Goal: Task Accomplishment & Management: Use online tool/utility

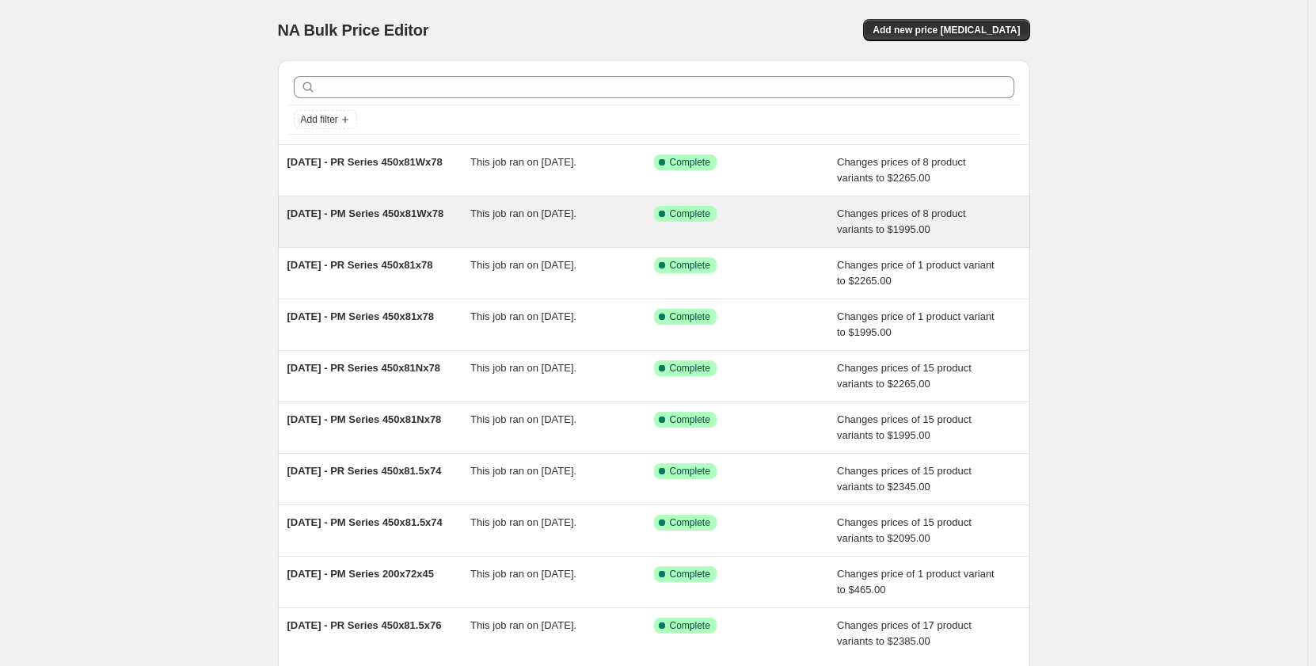
click at [411, 226] on div "[DATE] - PM Series 450x81Wx78" at bounding box center [379, 222] width 184 height 32
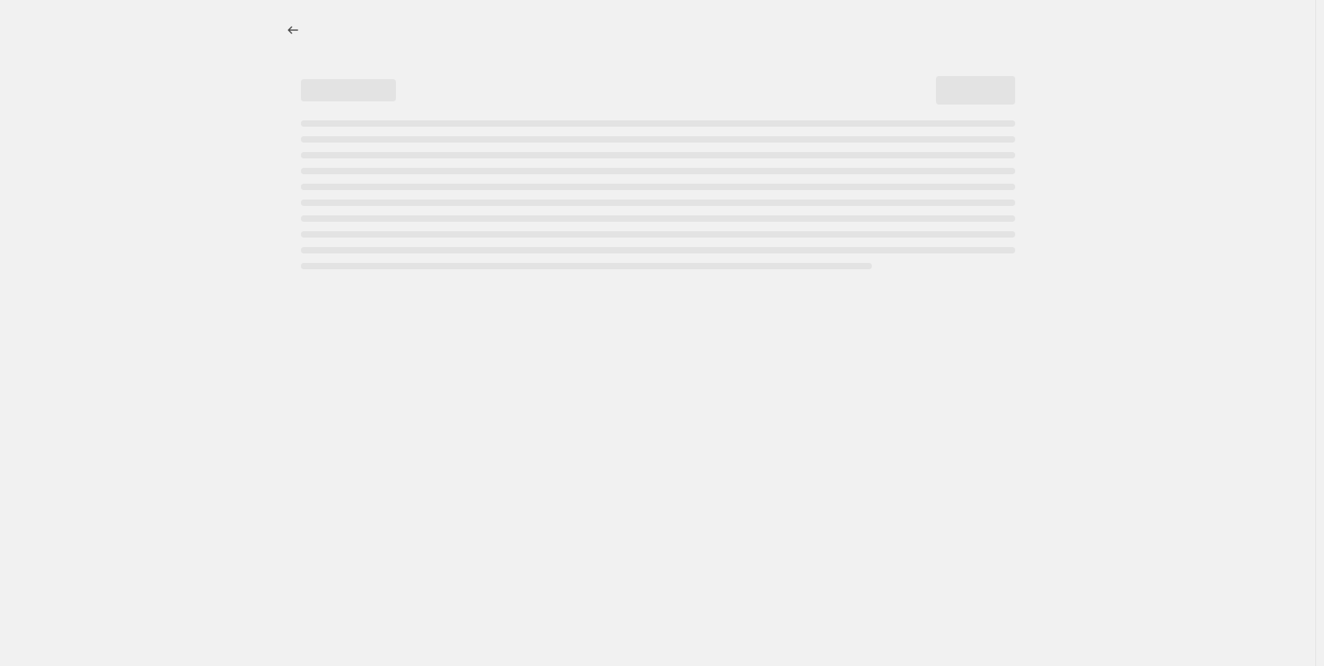
select select "pp"
select select "title"
select select "contains"
select select "title"
select select "contains"
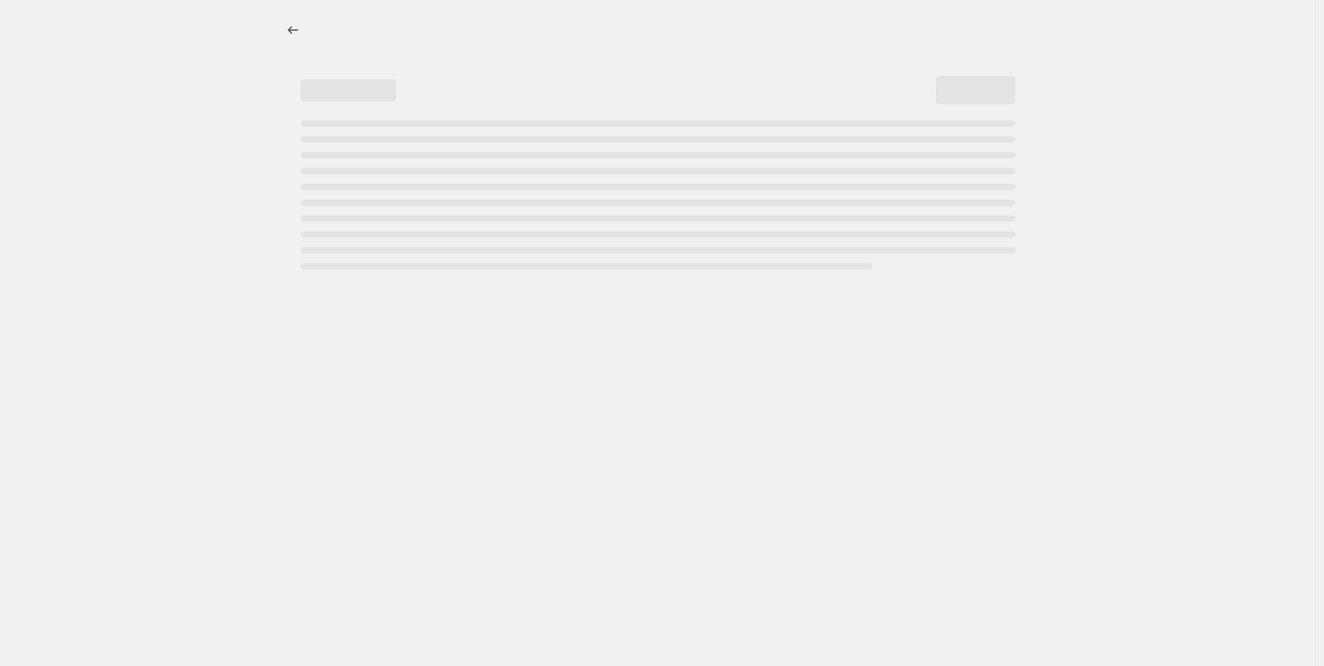
select select "not_equal"
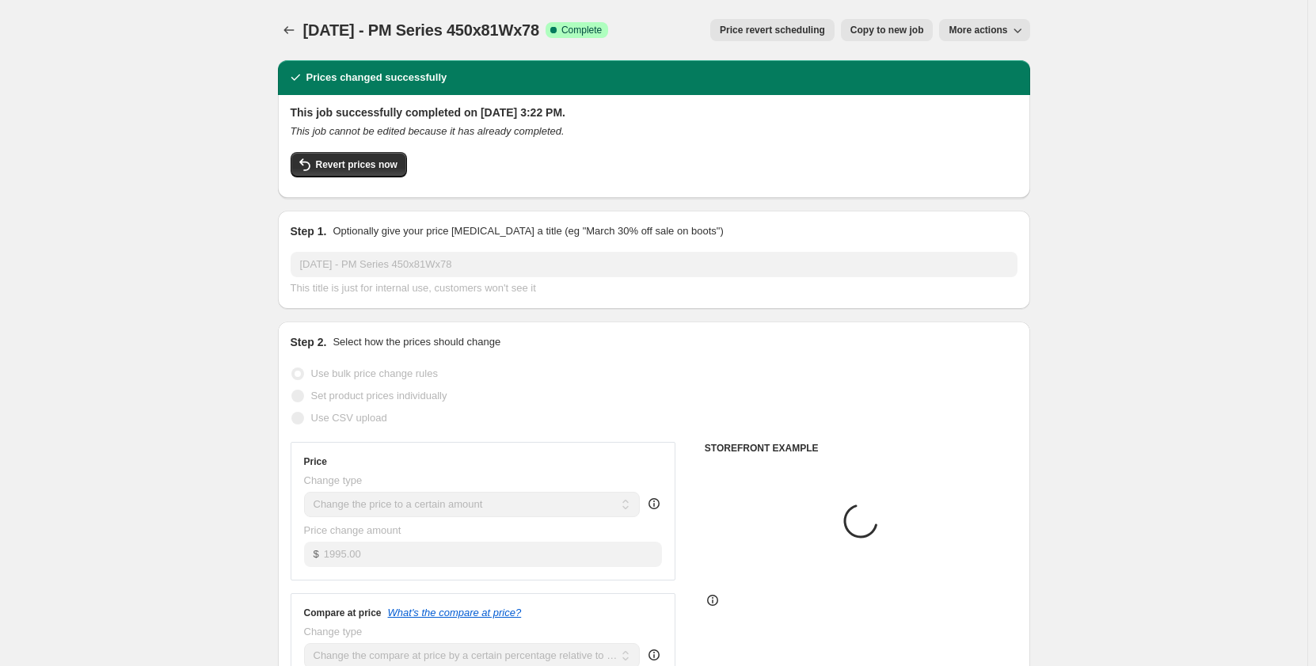
select select "tag"
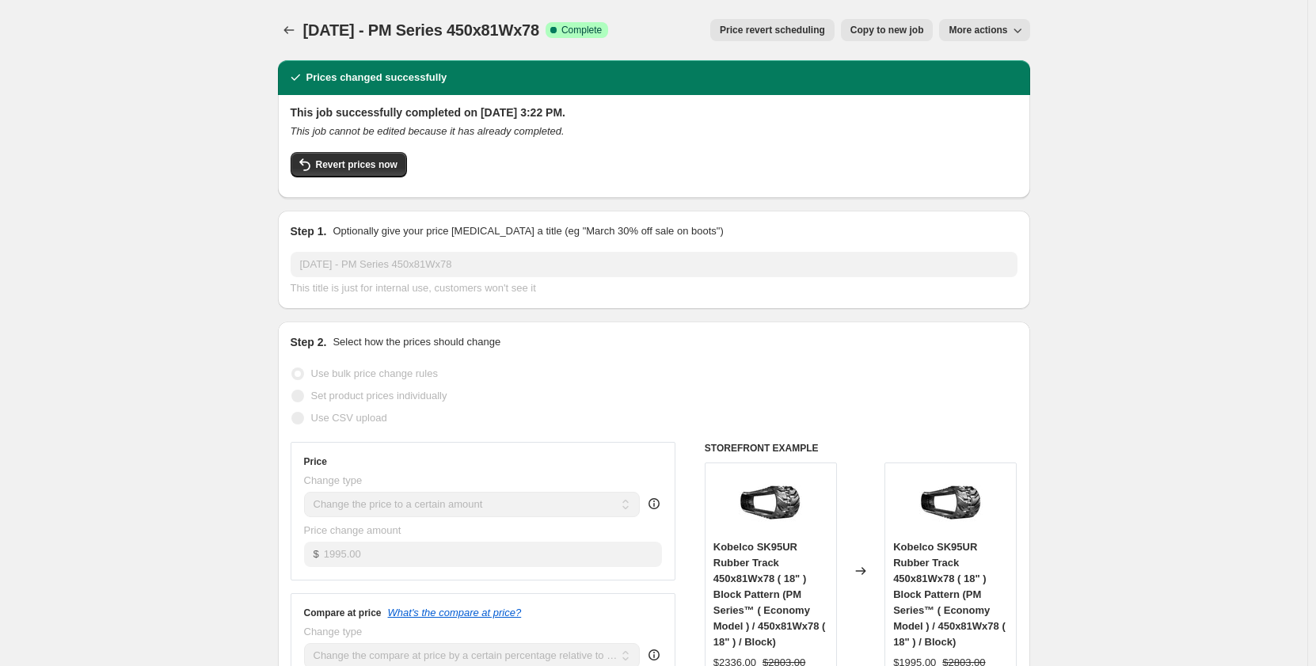
click at [859, 33] on span "Copy to new job" at bounding box center [888, 30] width 74 height 13
select select "pp"
select select "title"
select select "contains"
select select "title"
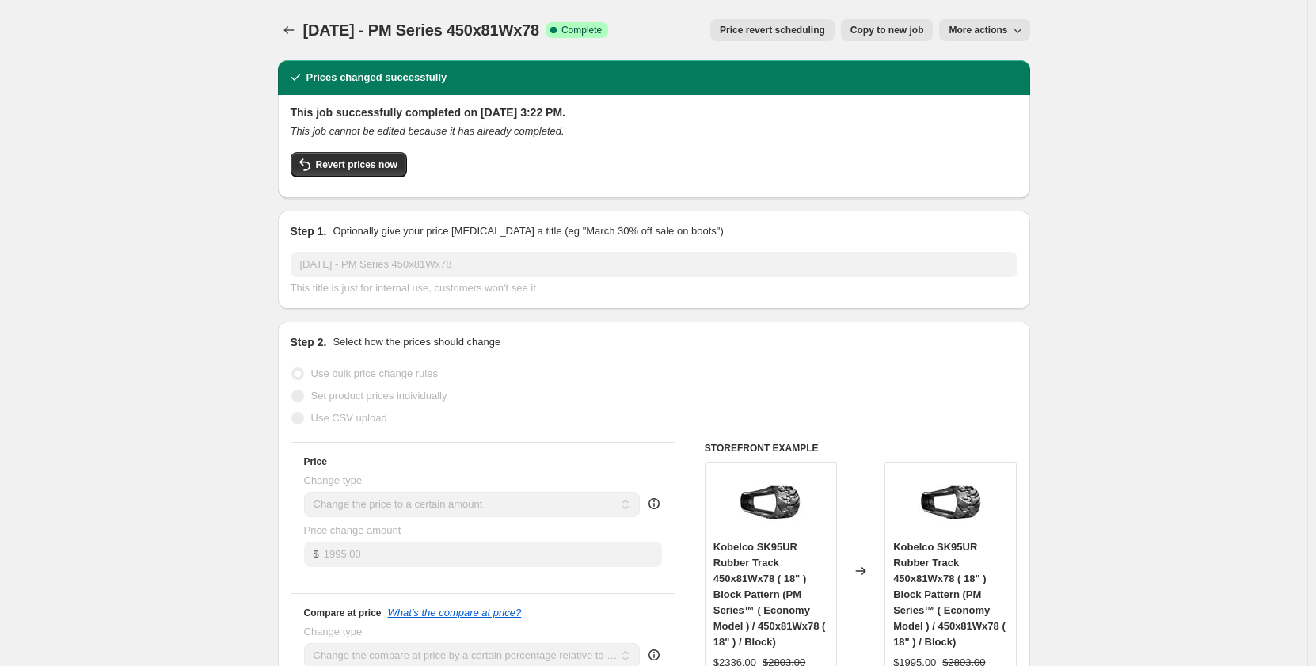
select select "contains"
select select "tag"
select select "not_equal"
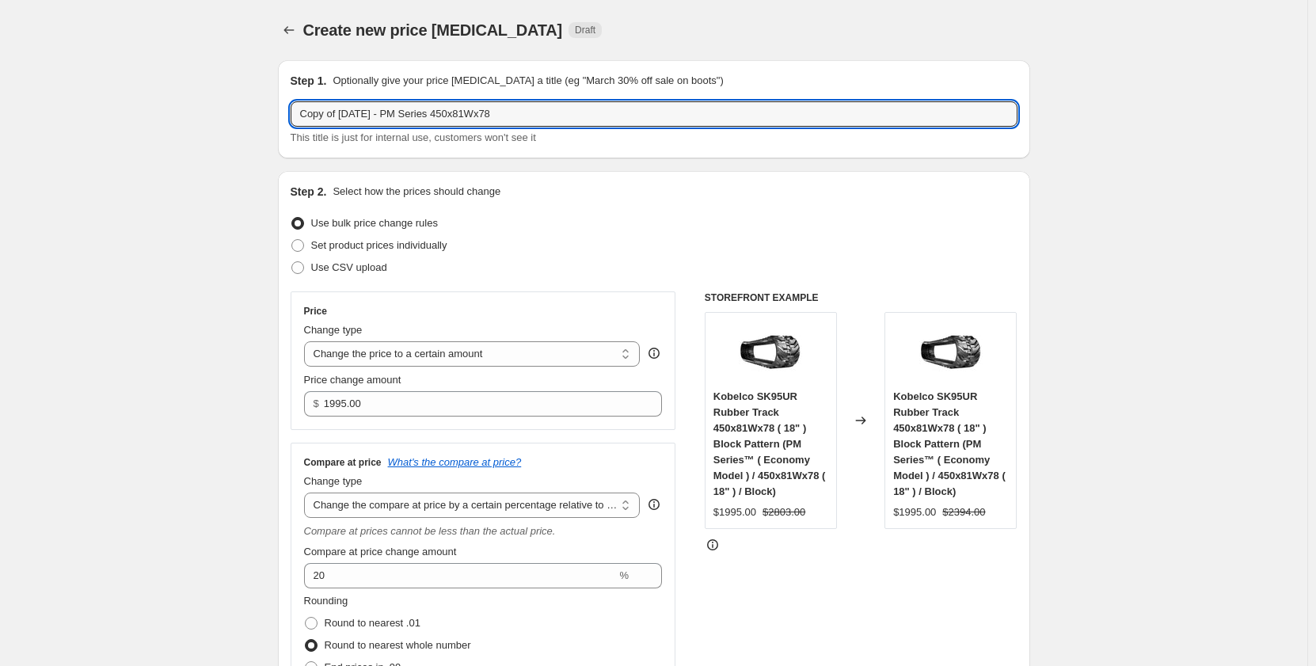
drag, startPoint x: 345, startPoint y: 117, endPoint x: 260, endPoint y: 126, distance: 86.0
drag, startPoint x: 417, startPoint y: 116, endPoint x: 432, endPoint y: 117, distance: 15.9
click at [432, 117] on input "[DATE] - PM Series 450x81Wx78" at bounding box center [654, 113] width 727 height 25
drag, startPoint x: 438, startPoint y: 116, endPoint x: 458, endPoint y: 118, distance: 19.9
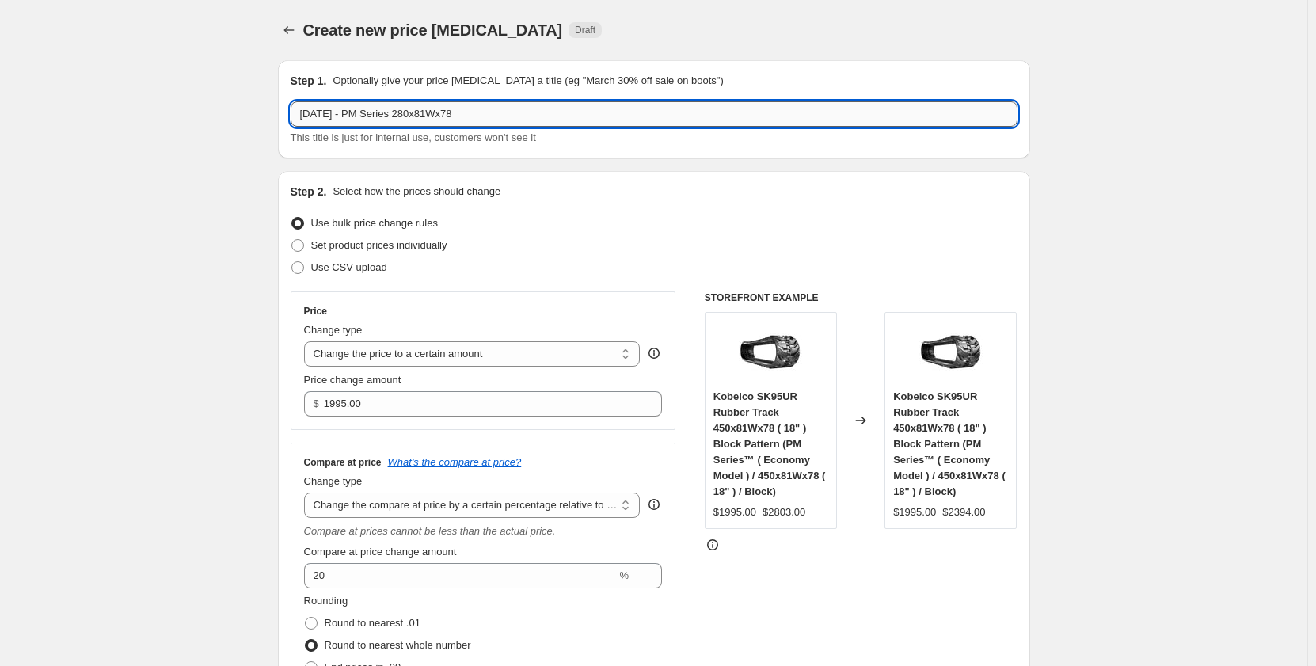
click at [458, 118] on input "[DATE] - PM Series 280x81Wx78" at bounding box center [654, 113] width 727 height 25
drag, startPoint x: 496, startPoint y: 117, endPoint x: 471, endPoint y: 116, distance: 24.6
click at [471, 116] on input "[DATE] - PM Series 280x101.6x78" at bounding box center [654, 113] width 727 height 25
drag, startPoint x: 491, startPoint y: 109, endPoint x: 414, endPoint y: 112, distance: 76.9
click at [414, 112] on input "[DATE] - PM Series 280x101.6x37" at bounding box center [654, 113] width 727 height 25
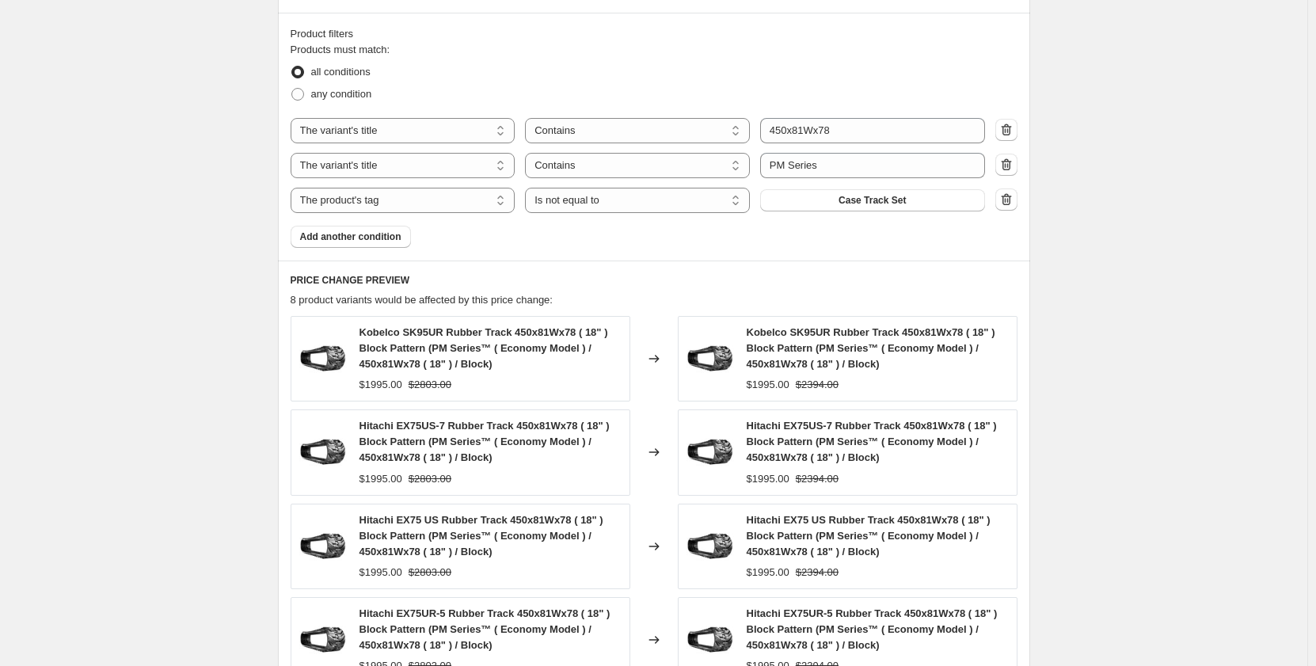
scroll to position [950, 0]
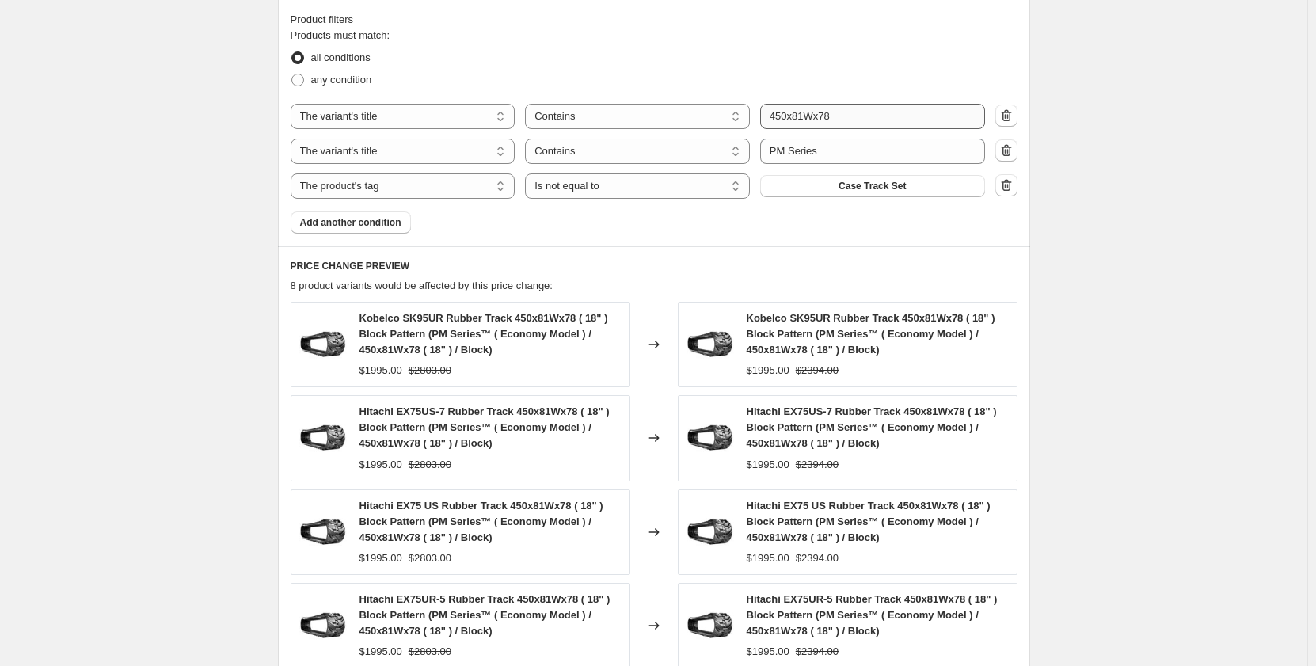
type input "[DATE] - PM Series 280x101.6x37"
drag, startPoint x: 842, startPoint y: 120, endPoint x: 744, endPoint y: 124, distance: 97.5
click at [744, 124] on div "The product The product's collection The product's tag The product's vendor The…" at bounding box center [638, 116] width 695 height 25
paste input "280x101.6x37"
type input "280x101.6x37"
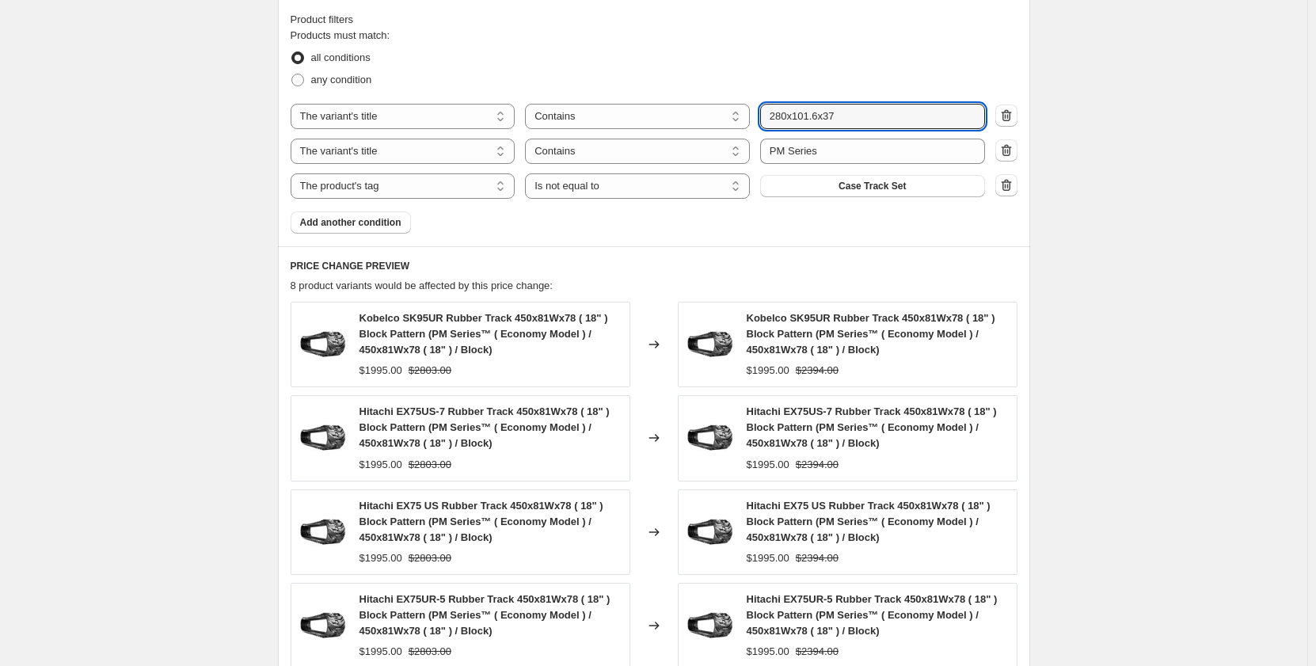
click at [716, 67] on div "all conditions" at bounding box center [654, 58] width 727 height 22
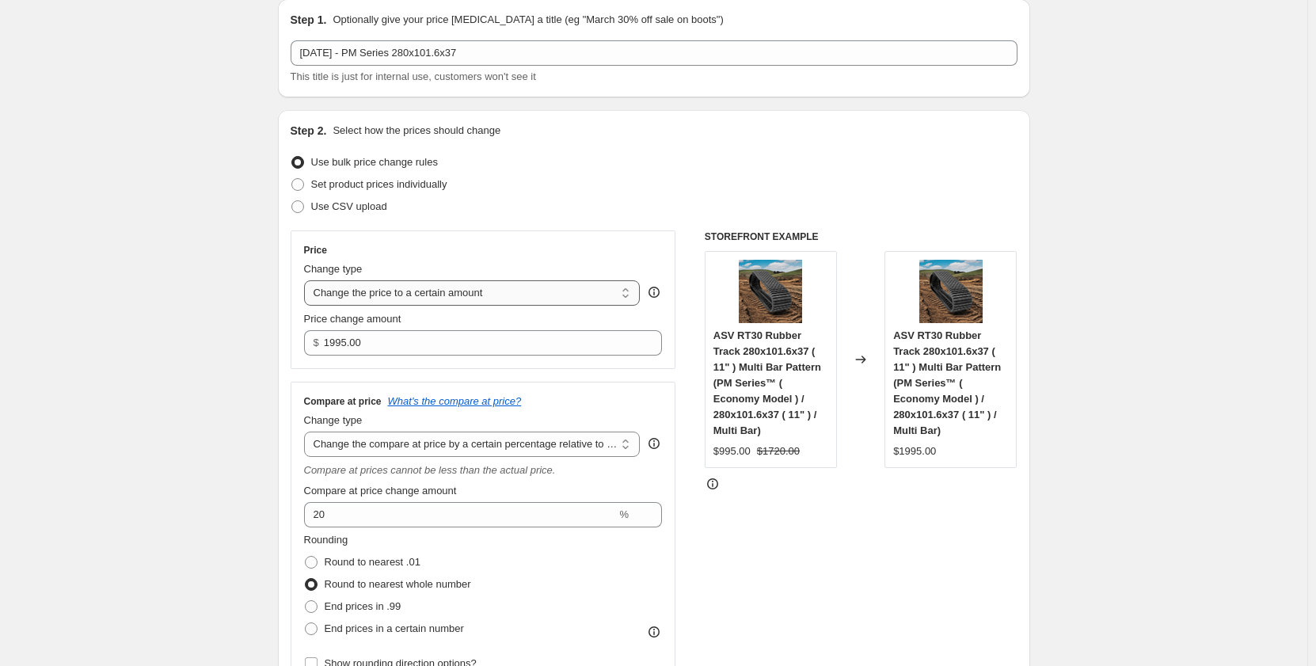
scroll to position [79, 0]
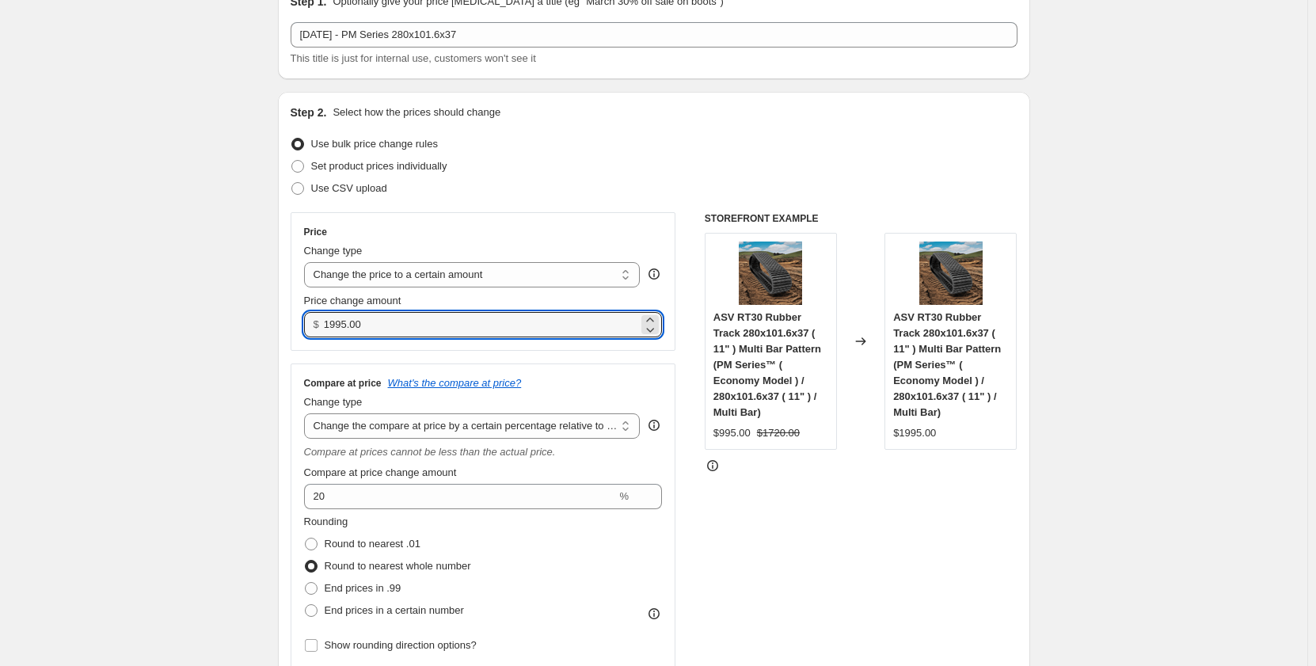
drag, startPoint x: 382, startPoint y: 322, endPoint x: 303, endPoint y: 333, distance: 80.0
click at [303, 333] on div "Price Change type Change the price to a certain amount Change the price by a ce…" at bounding box center [484, 281] width 386 height 139
type input "1150.00"
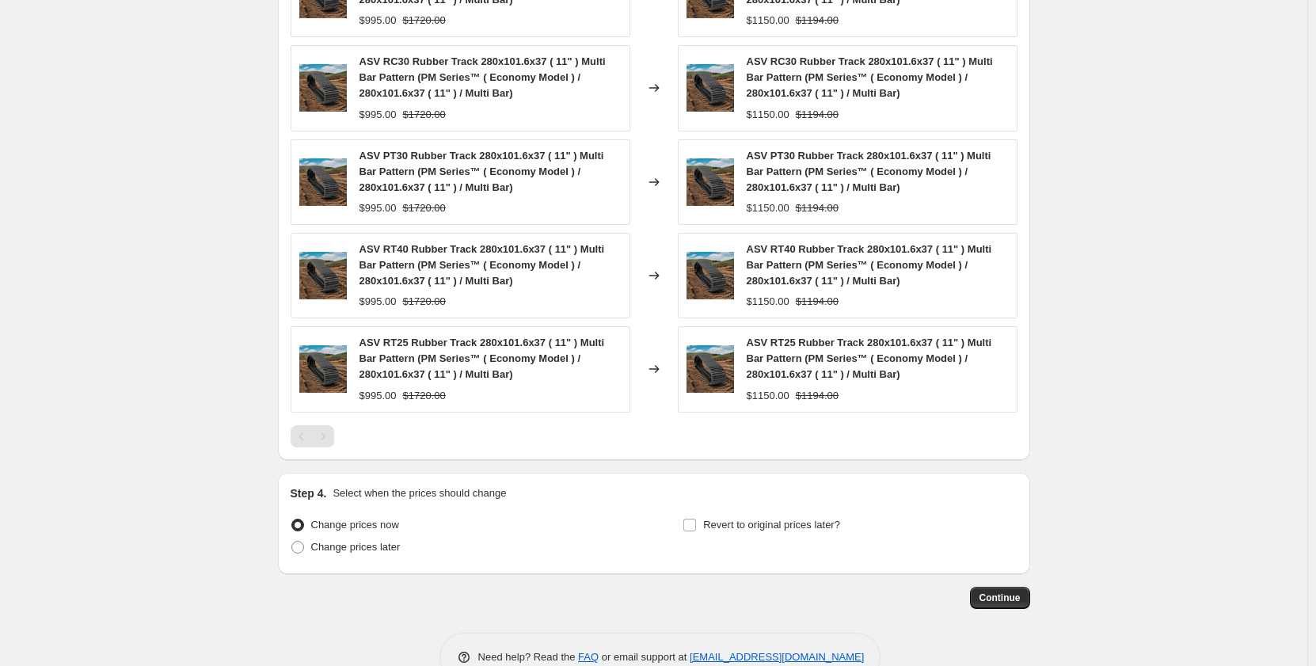
scroll to position [1320, 0]
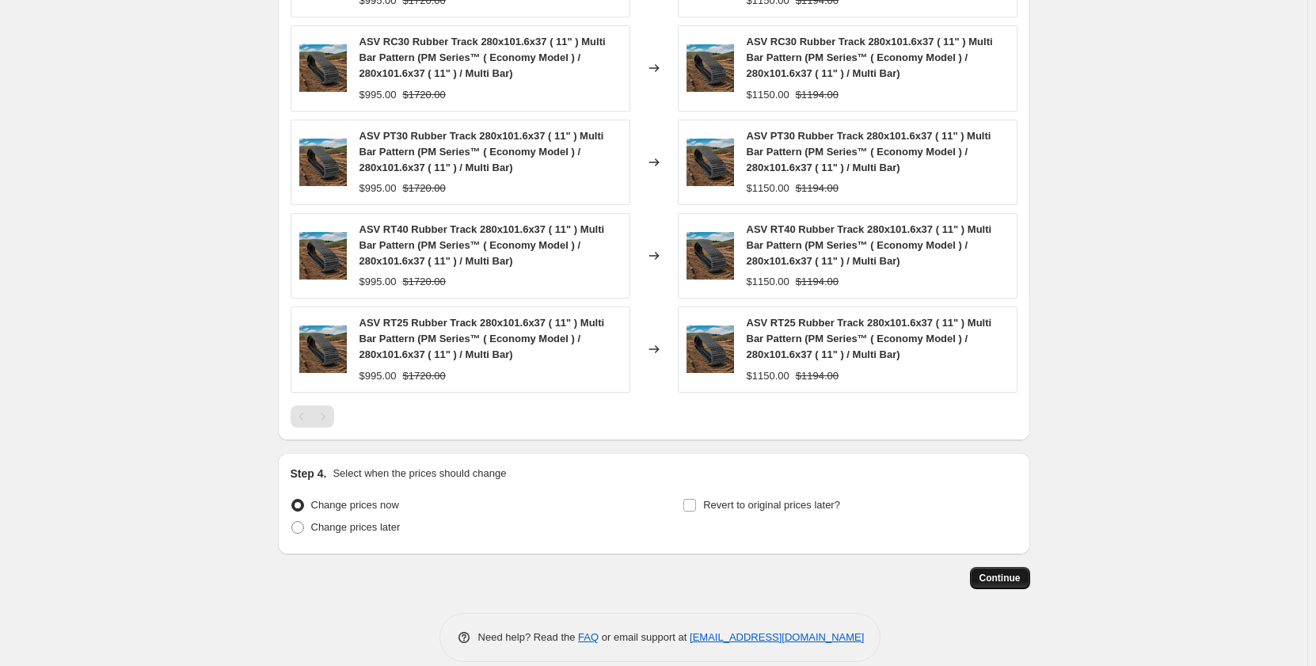
click at [990, 577] on span "Continue" at bounding box center [1000, 578] width 41 height 13
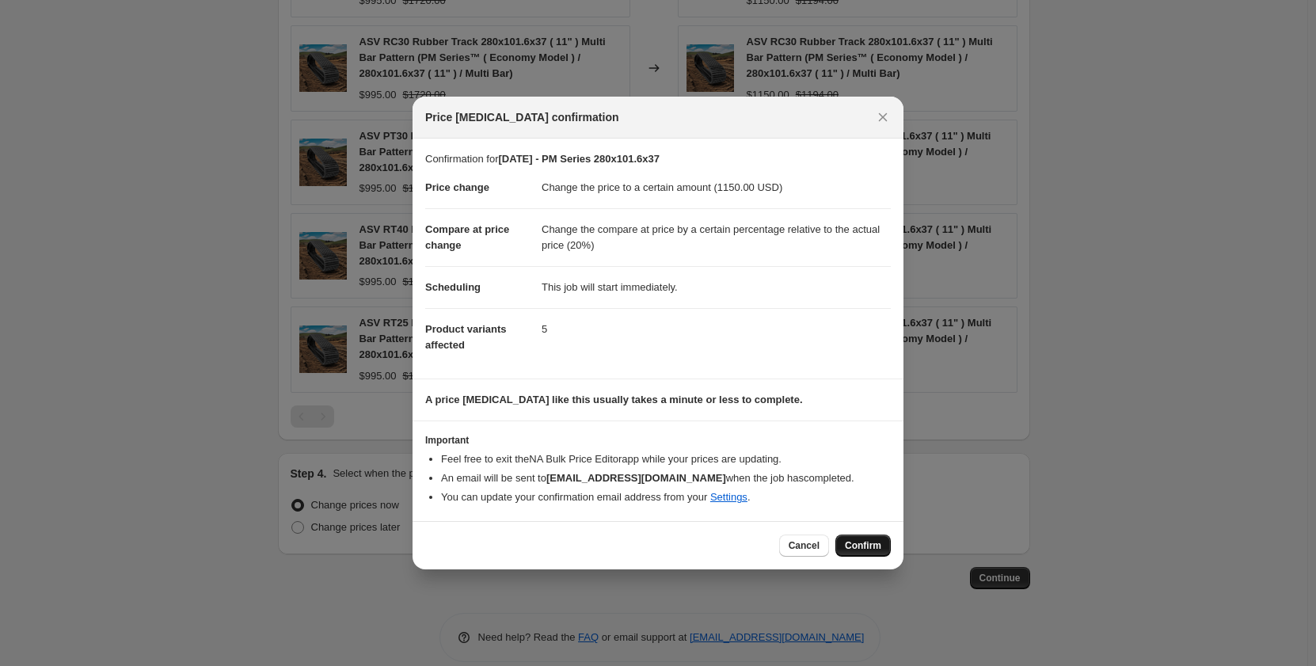
click at [857, 543] on span "Confirm" at bounding box center [863, 545] width 36 height 13
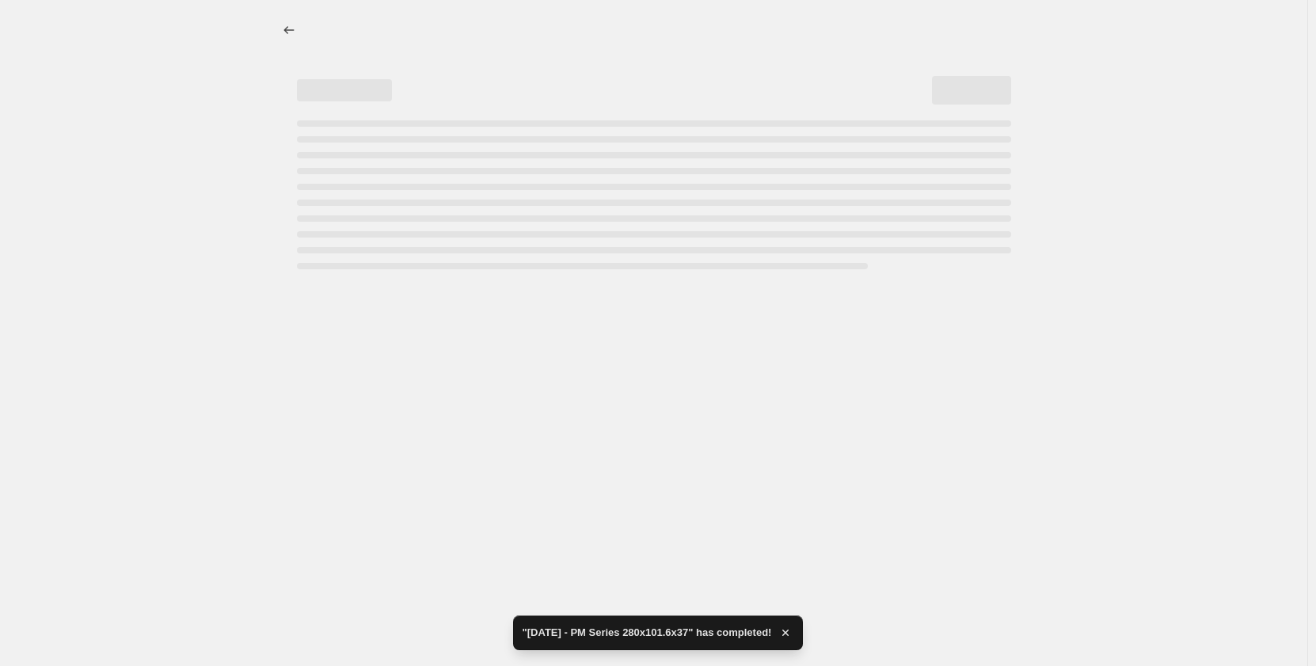
select select "pp"
select select "title"
select select "contains"
select select "title"
select select "contains"
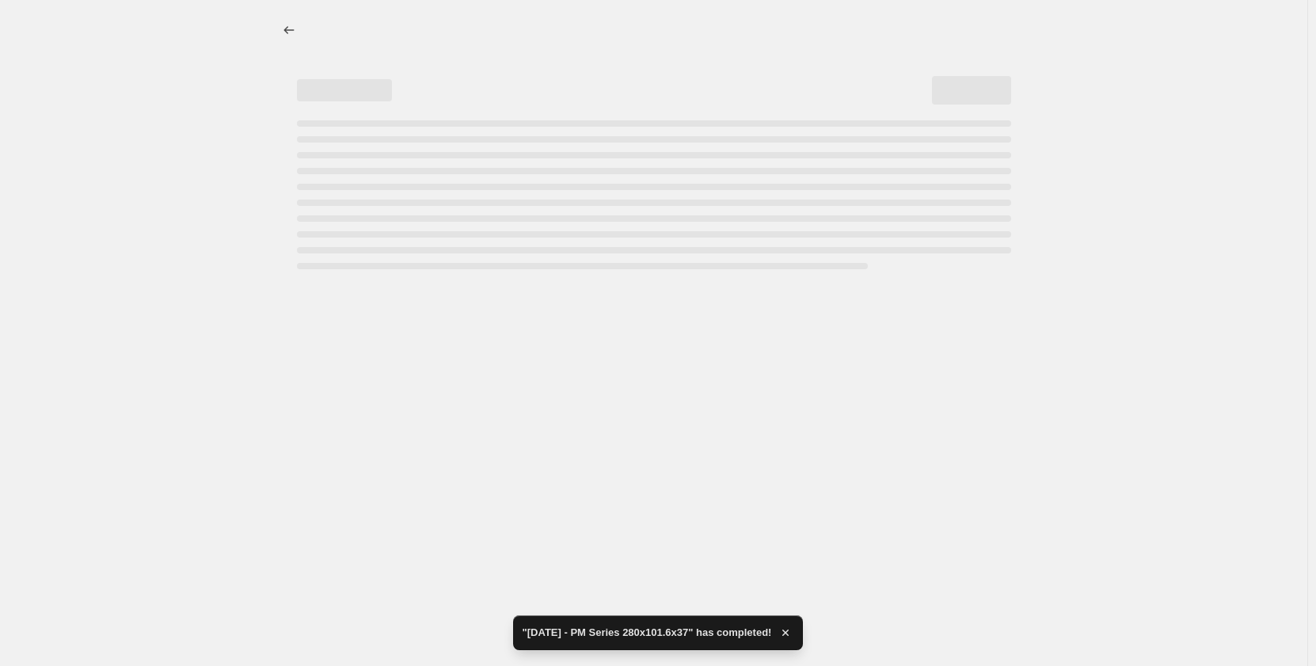
select select "tag"
select select "not_equal"
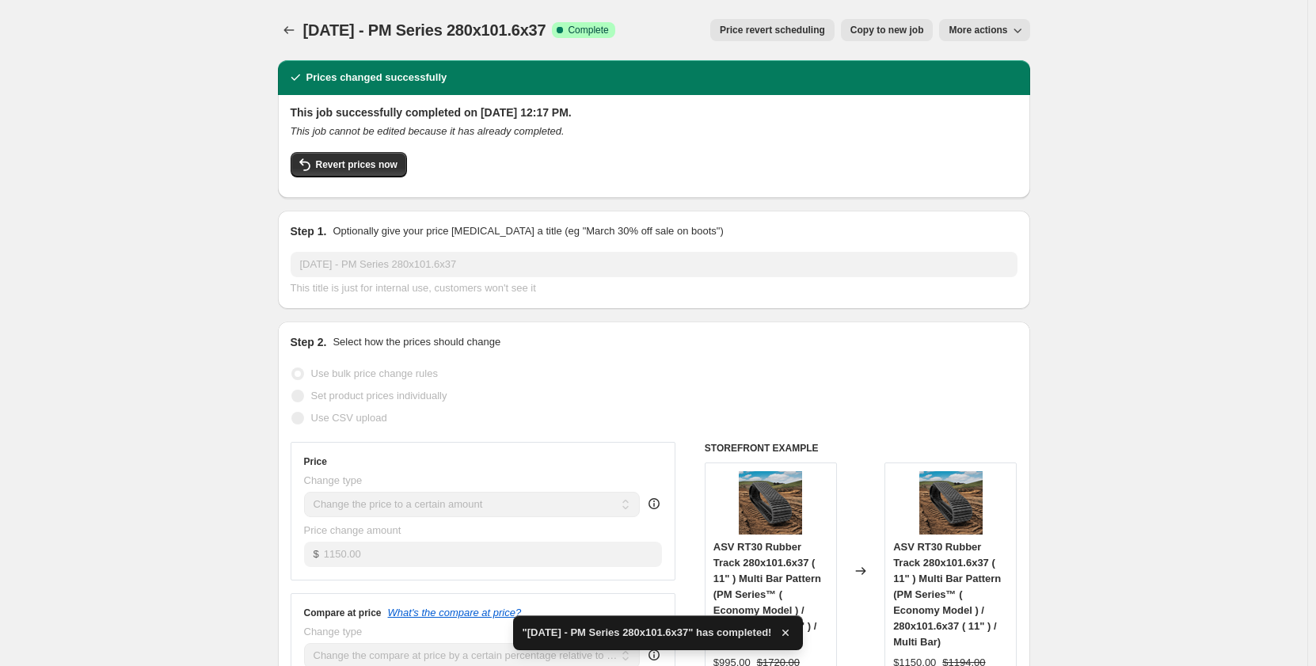
click at [857, 39] on button "Copy to new job" at bounding box center [887, 30] width 93 height 22
select select "pp"
select select "title"
select select "contains"
select select "title"
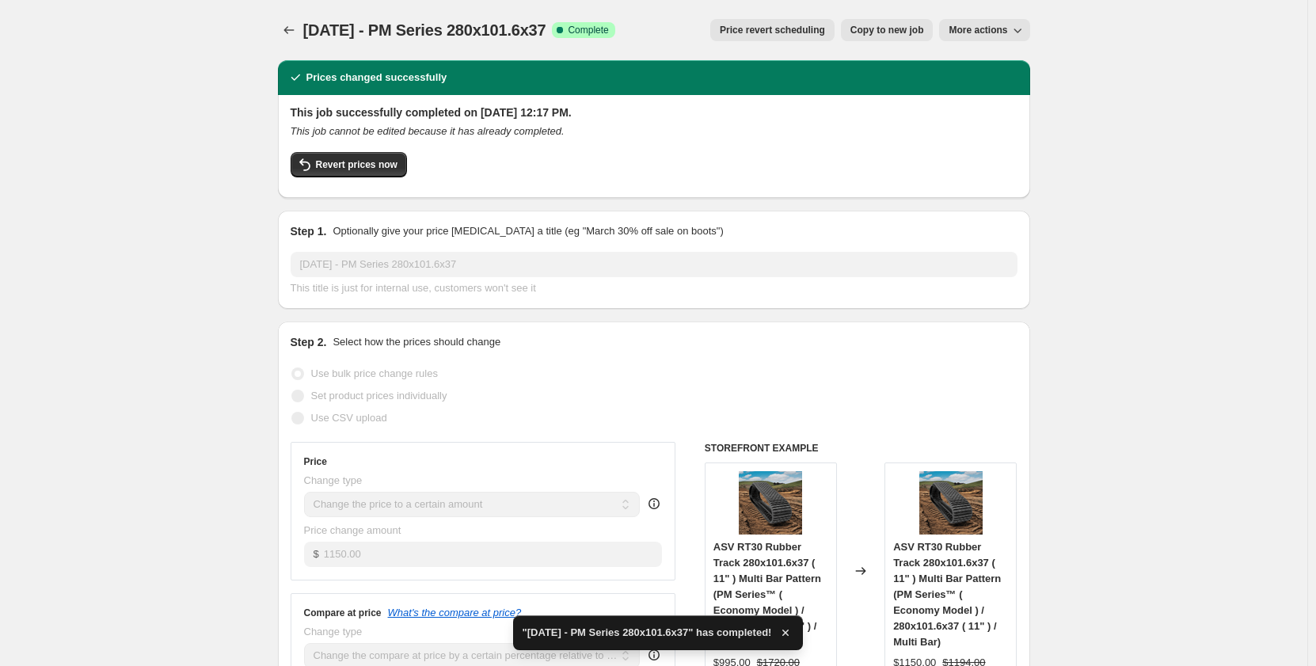
select select "contains"
select select "tag"
select select "not_equal"
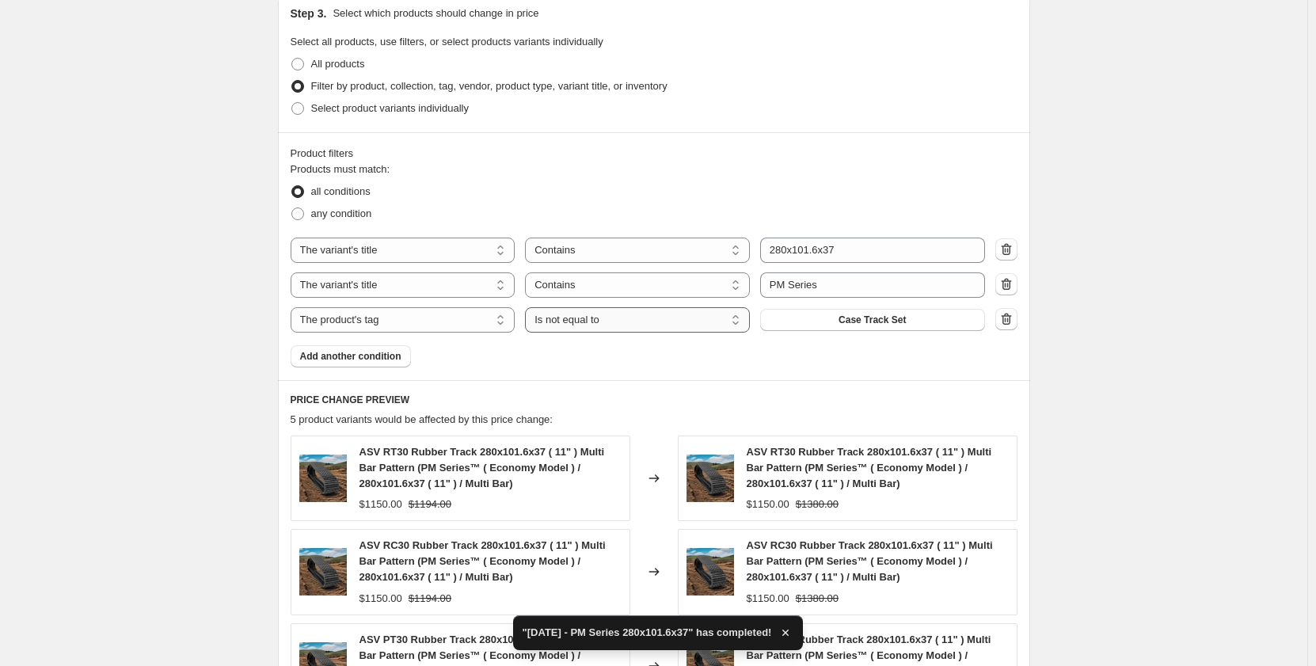
scroll to position [818, 0]
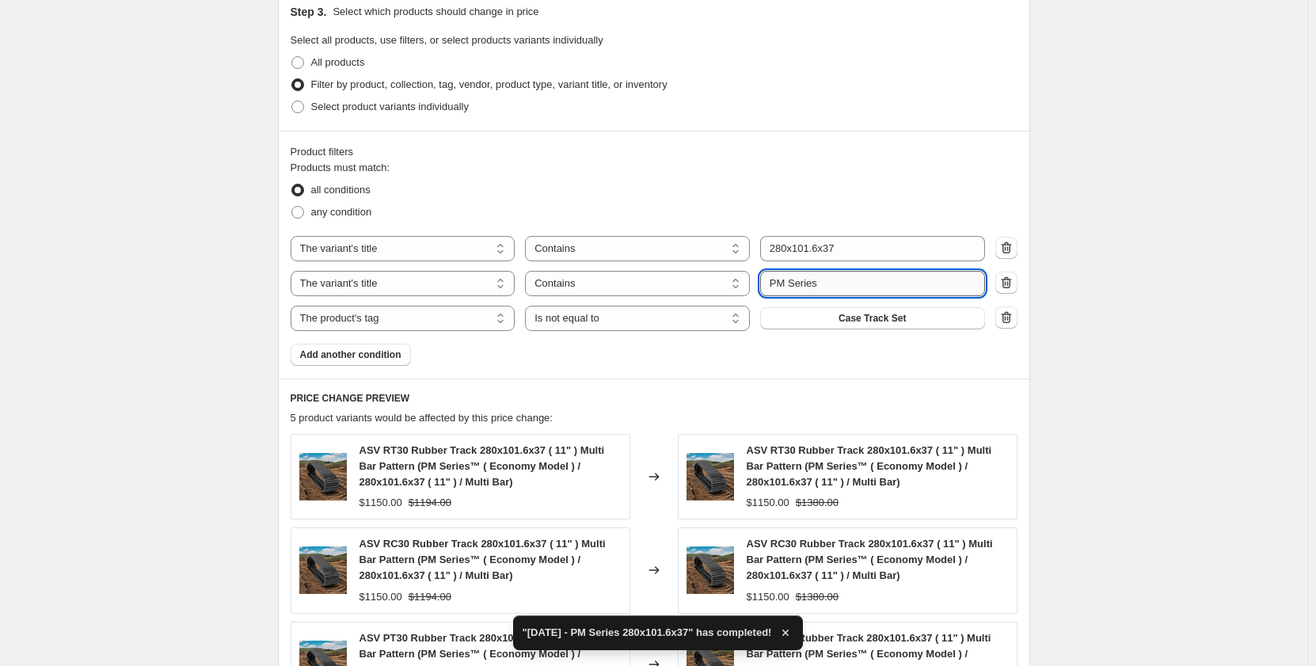
click at [784, 280] on input "PM Series" at bounding box center [872, 283] width 225 height 25
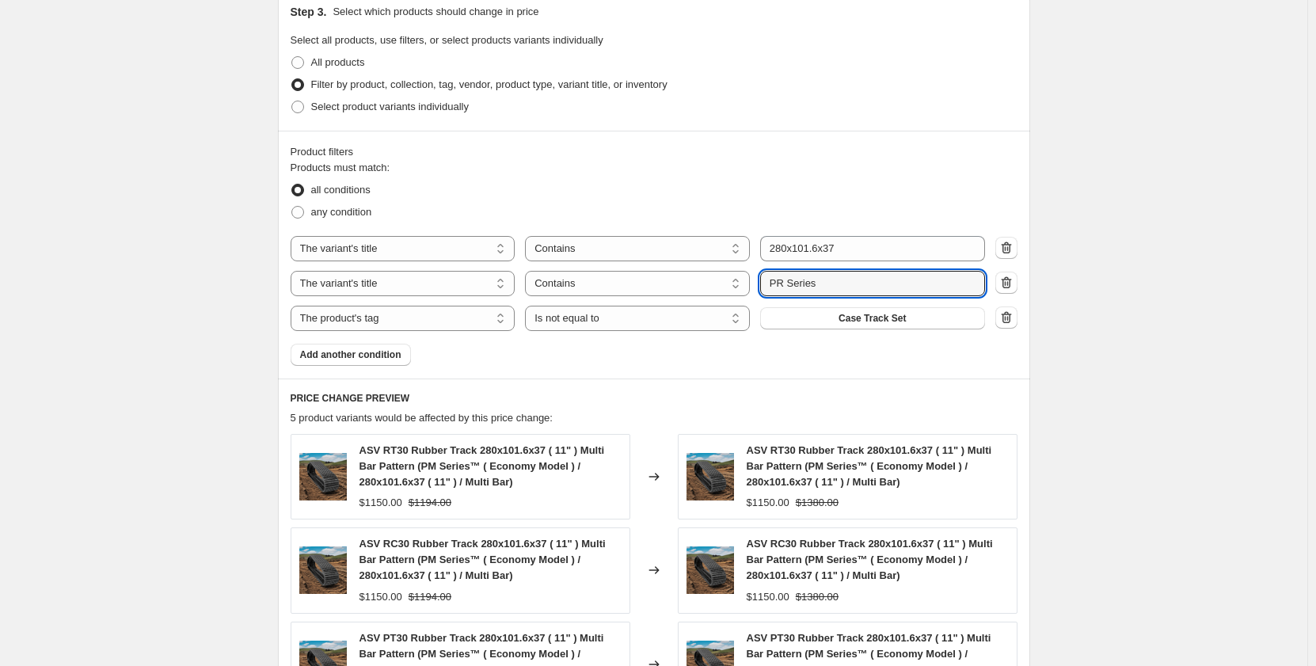
type input "PR Series"
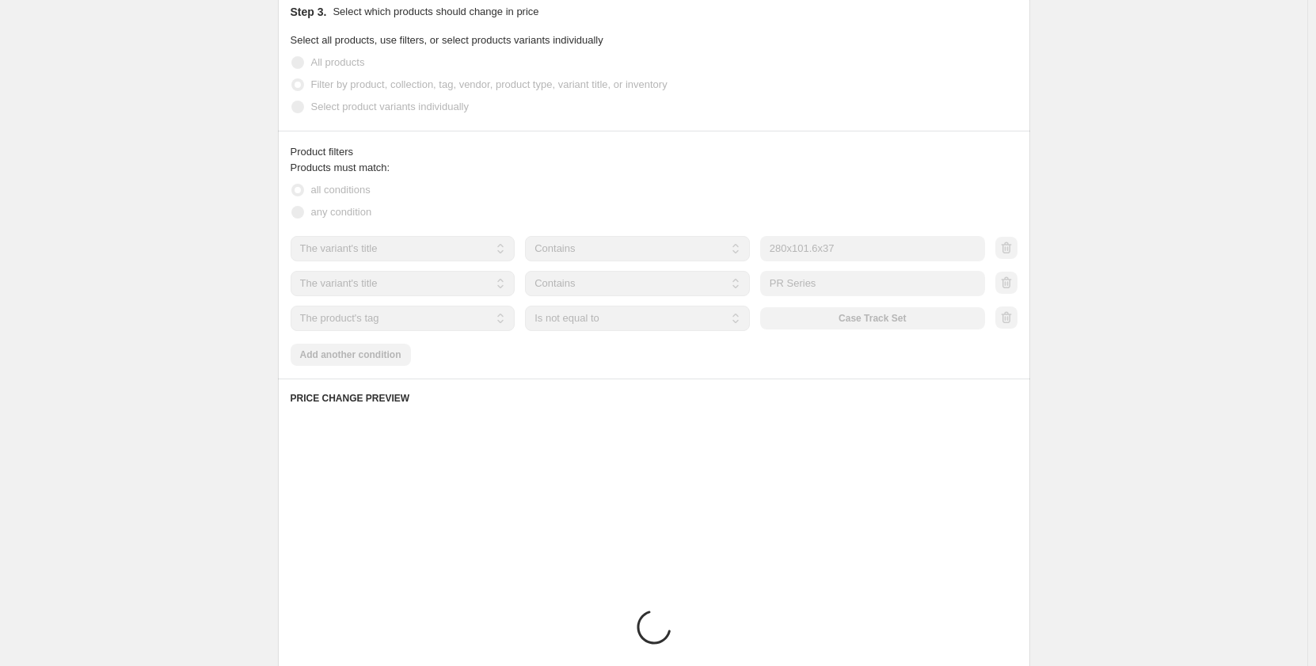
click at [214, 371] on div "Create new price change job. This page is ready Create new price change job Dra…" at bounding box center [654, 133] width 1308 height 1902
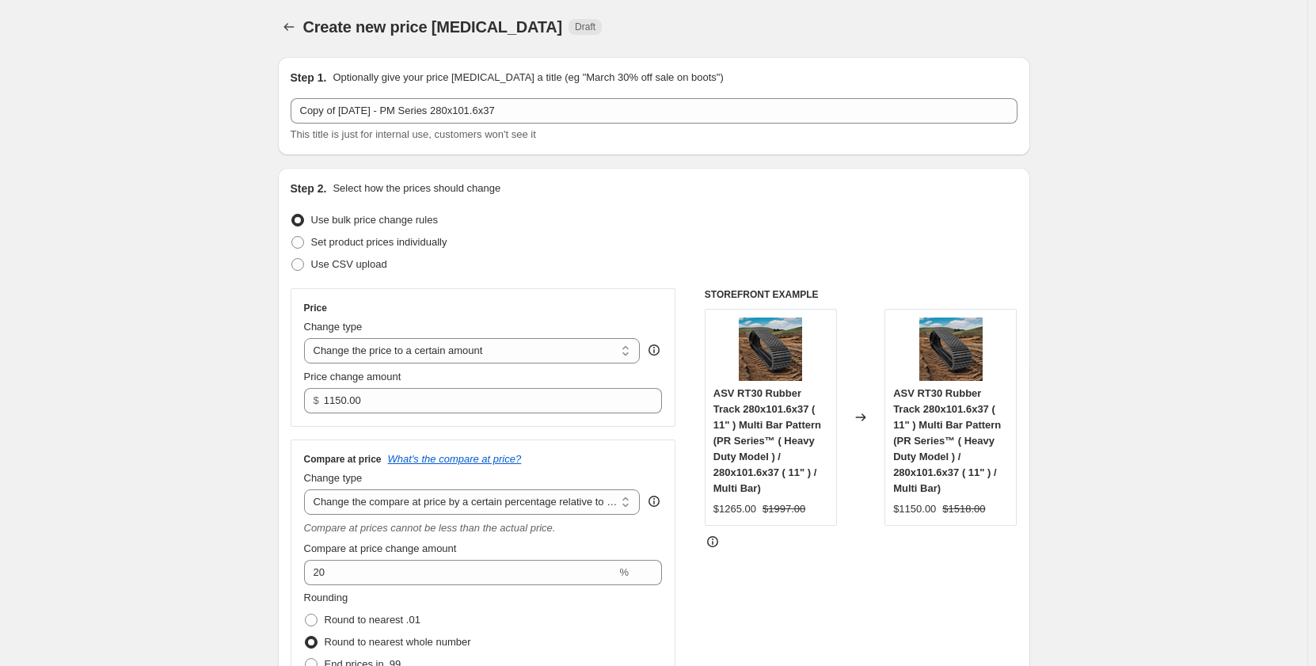
scroll to position [0, 0]
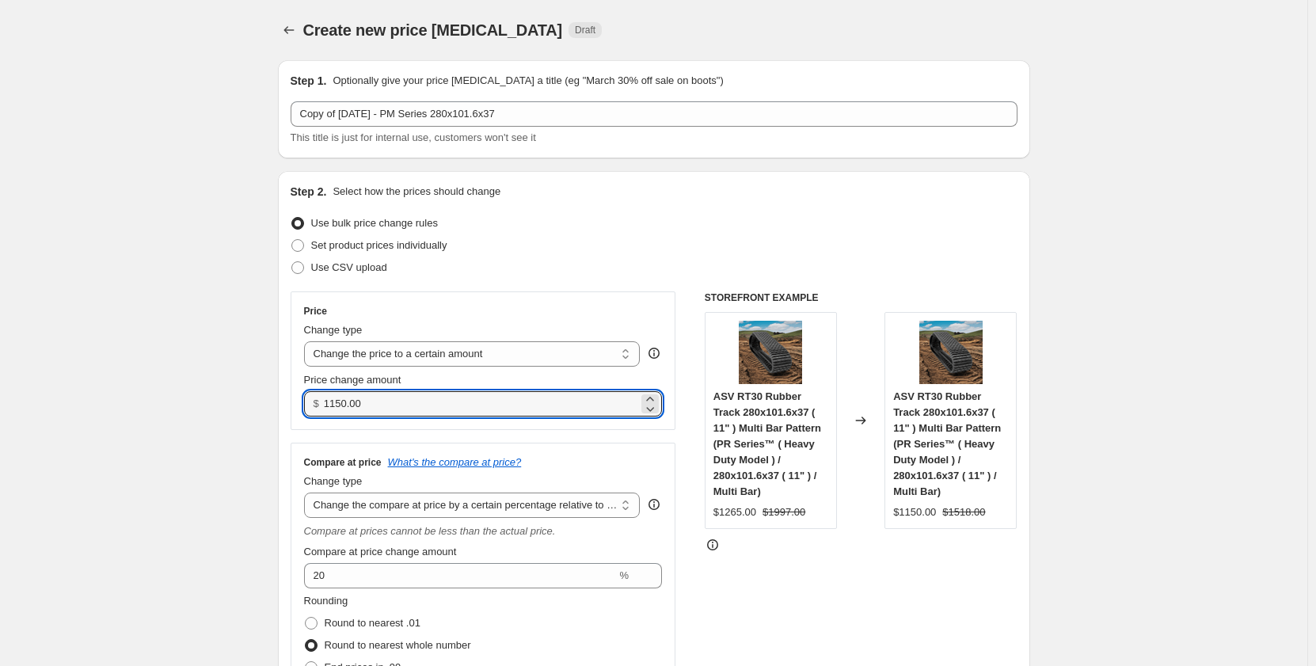
drag, startPoint x: 347, startPoint y: 409, endPoint x: 301, endPoint y: 417, distance: 46.5
click at [301, 417] on div "Price Change type Change the price to a certain amount Change the price by a ce…" at bounding box center [484, 360] width 386 height 139
type input "1375.00"
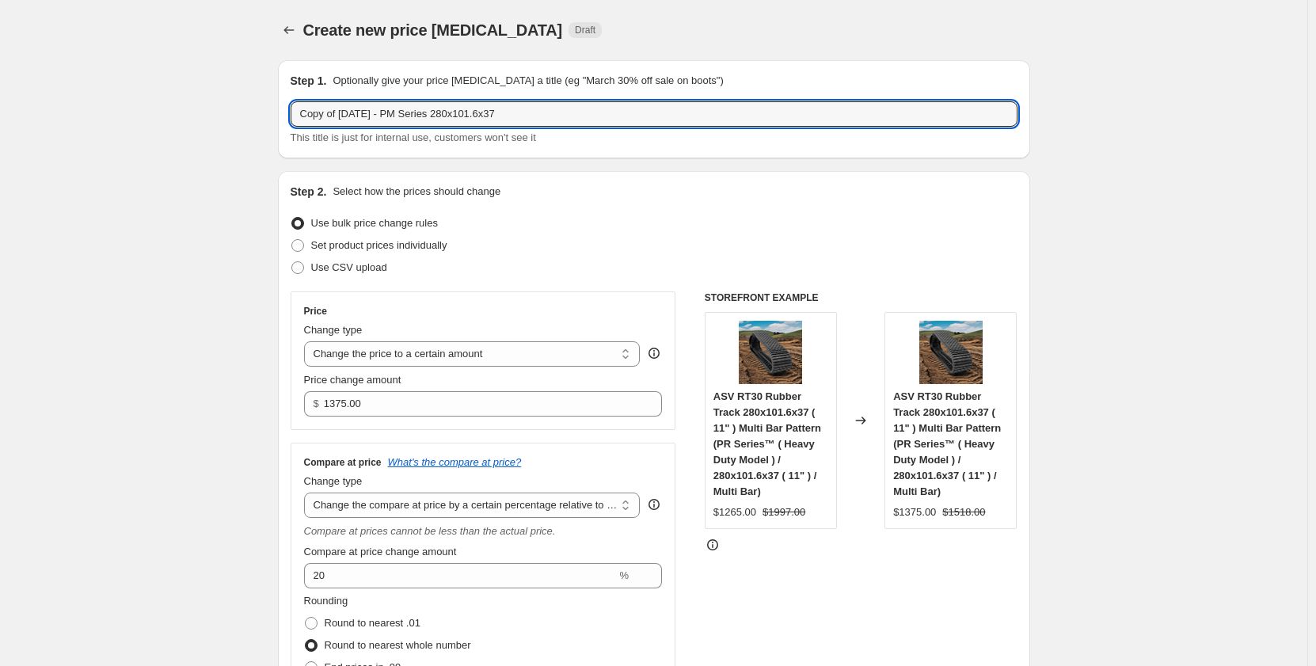
drag, startPoint x: 344, startPoint y: 116, endPoint x: 262, endPoint y: 121, distance: 81.7
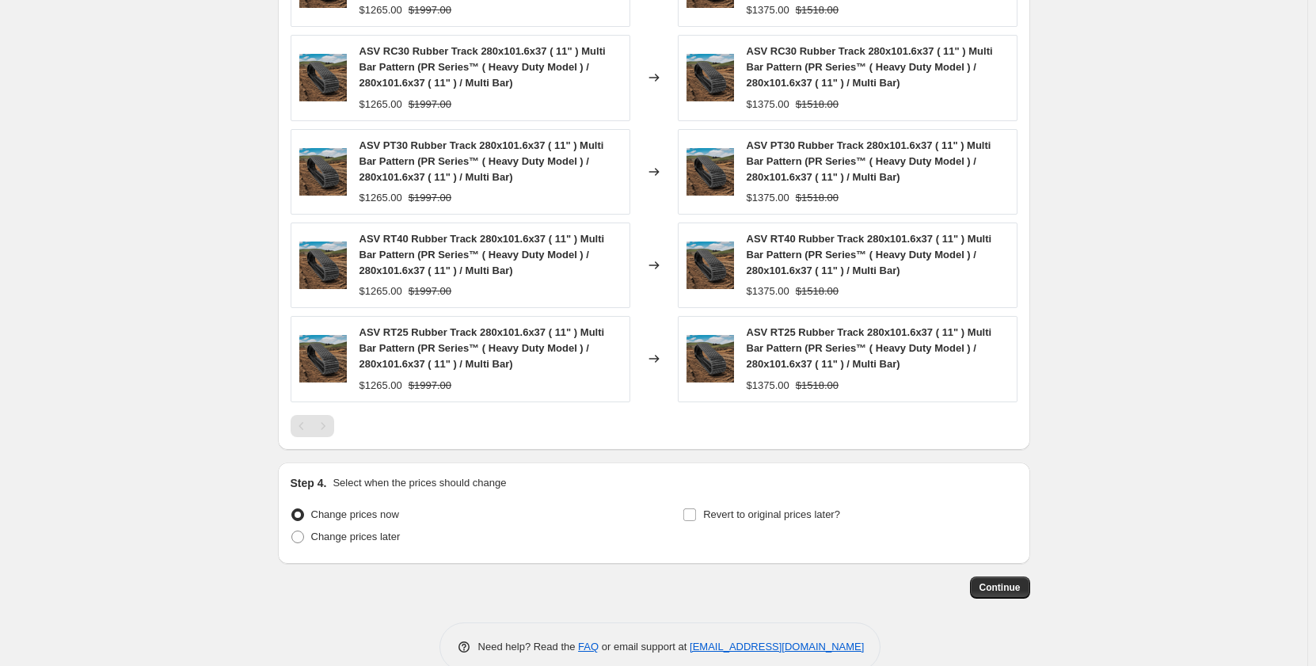
scroll to position [1340, 0]
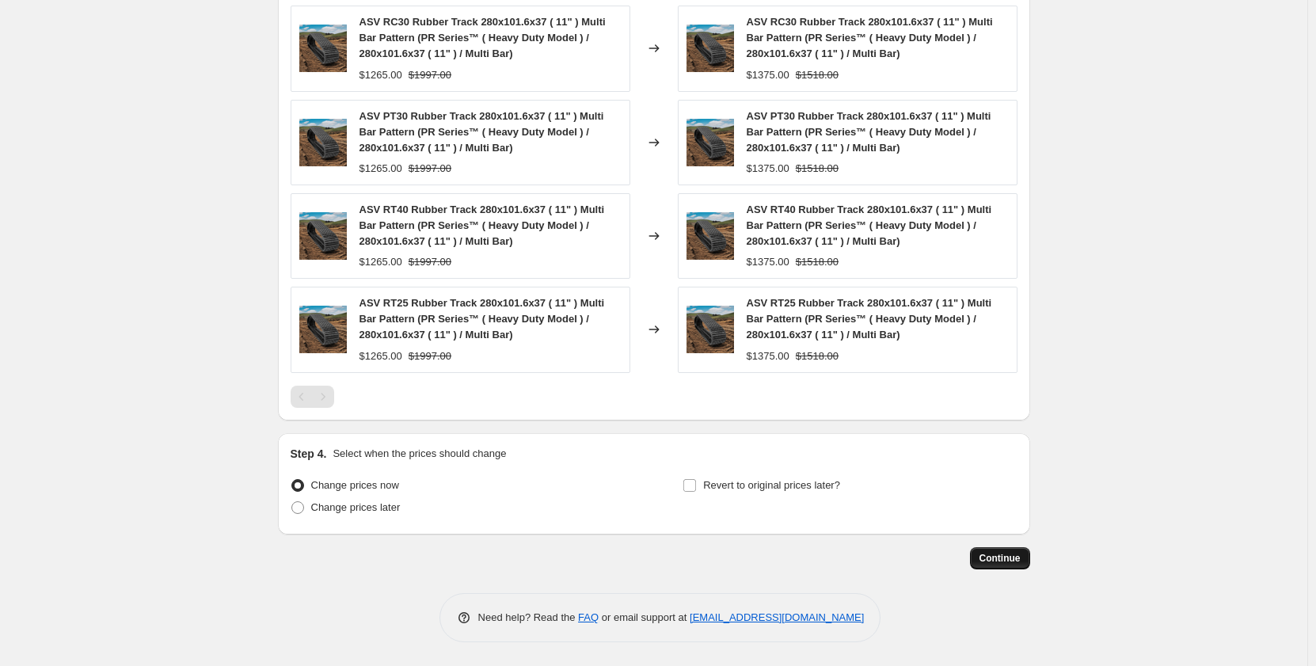
type input "Sep 2025 - PM Series 280x101.6x37"
click at [985, 560] on span "Continue" at bounding box center [1000, 558] width 41 height 13
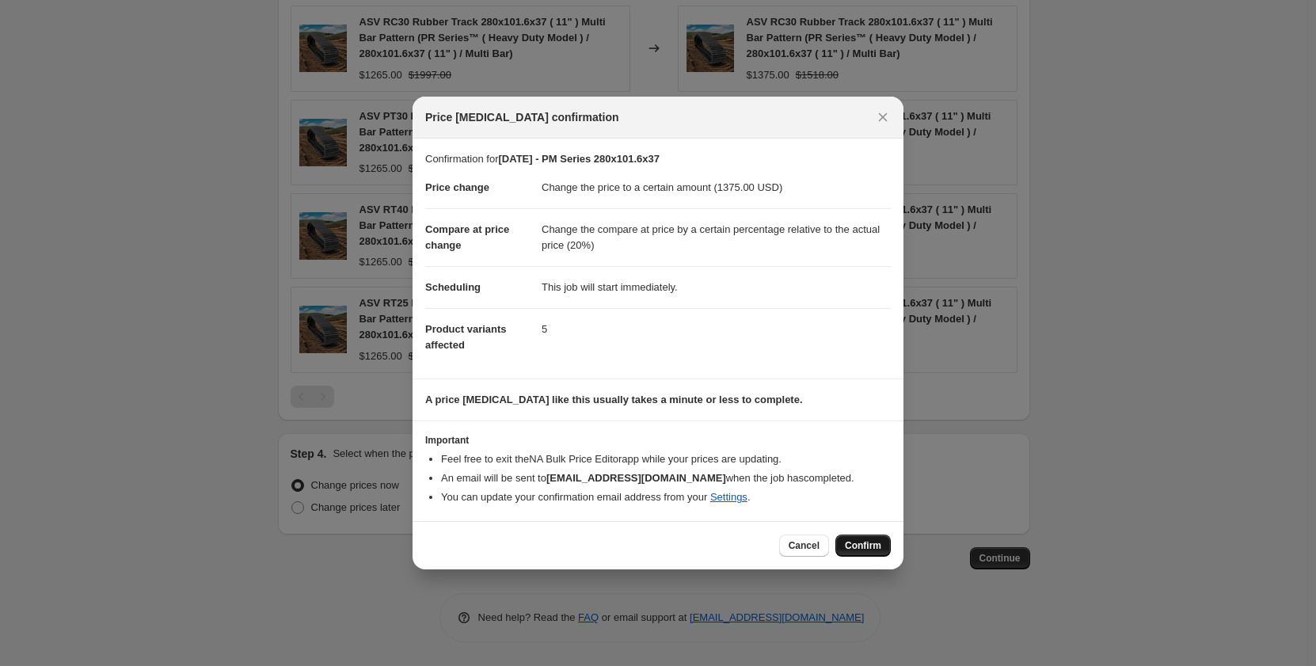
click at [867, 542] on span "Confirm" at bounding box center [863, 545] width 36 height 13
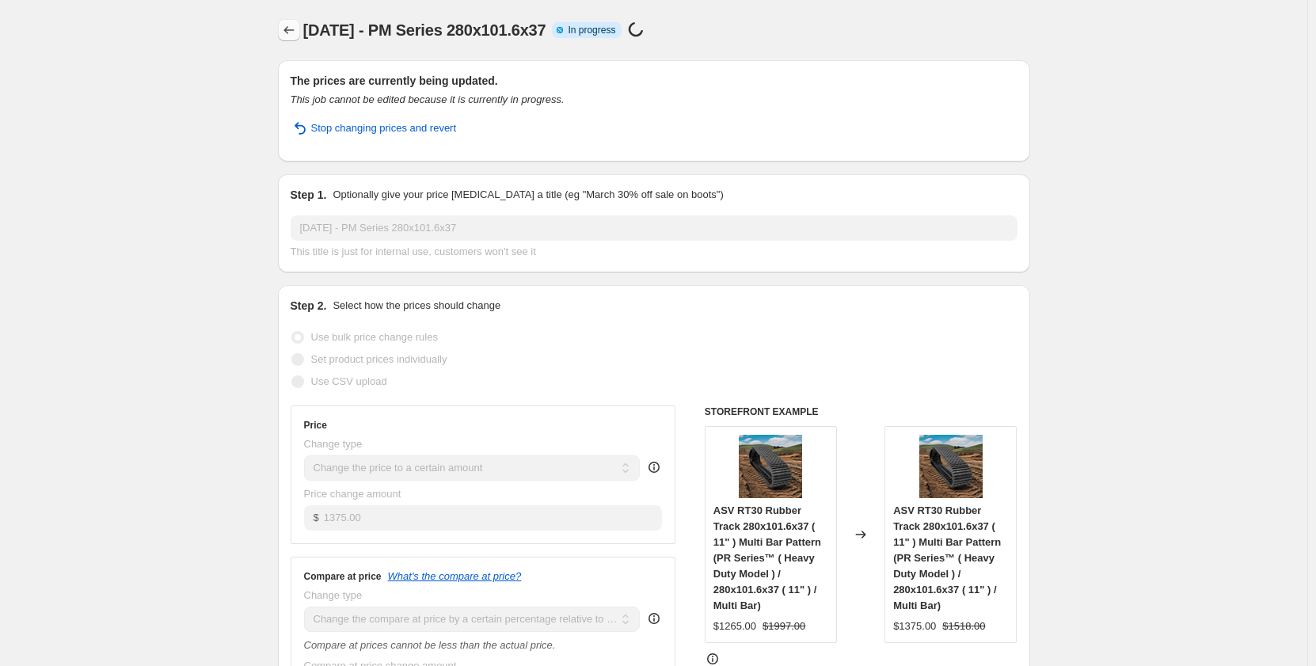
select select "pp"
select select "title"
select select "contains"
select select "title"
select select "contains"
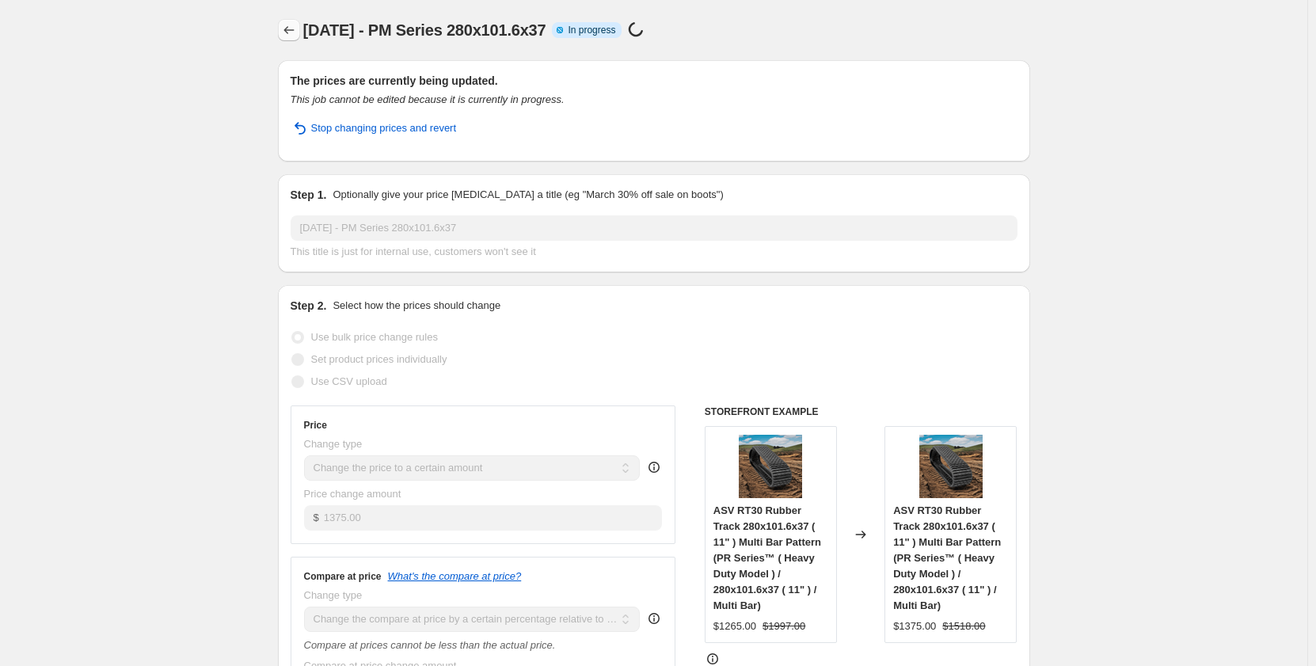
select select "tag"
select select "not_equal"
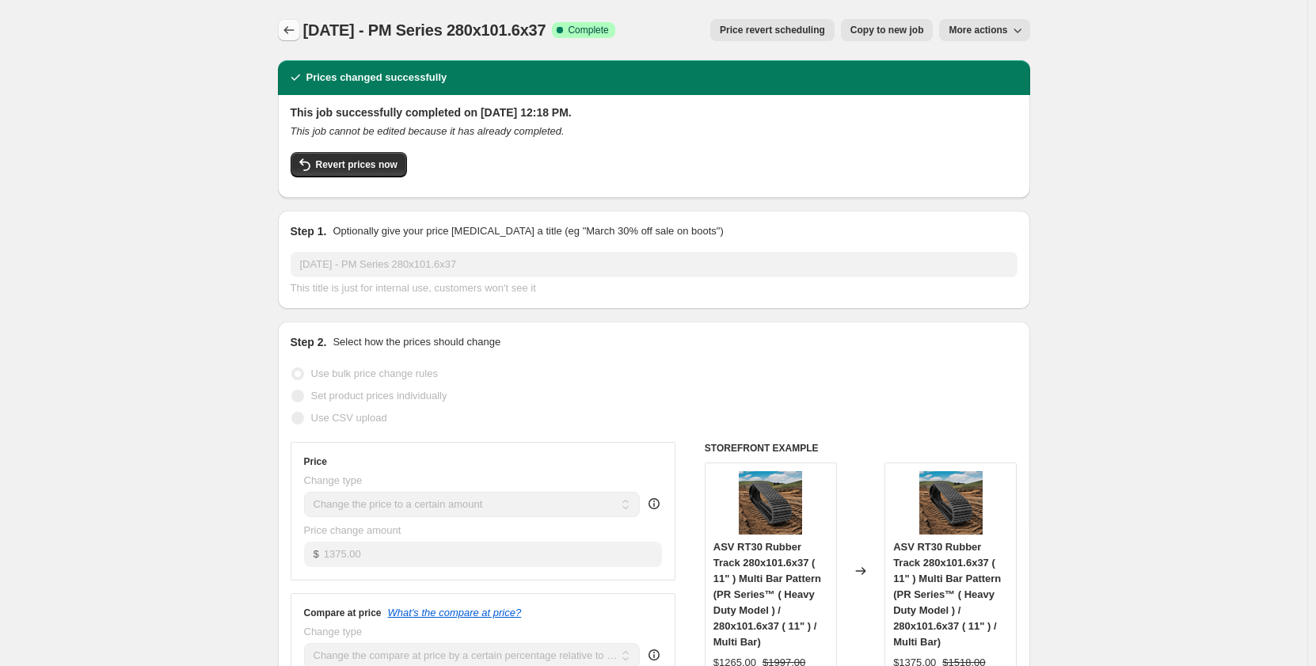
click at [293, 28] on icon "Price change jobs" at bounding box center [289, 30] width 16 height 16
